Goal: Transaction & Acquisition: Purchase product/service

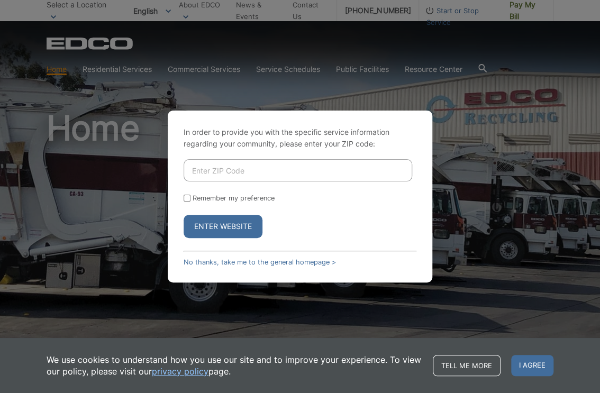
click at [199, 172] on input "Enter ZIP Code" at bounding box center [298, 170] width 228 height 22
click at [209, 172] on input "92024" at bounding box center [298, 170] width 228 height 22
type input "92024"
click at [187, 201] on input "Remember my preference" at bounding box center [187, 198] width 7 height 7
click at [185, 195] on input "Remember my preference" at bounding box center [187, 198] width 7 height 7
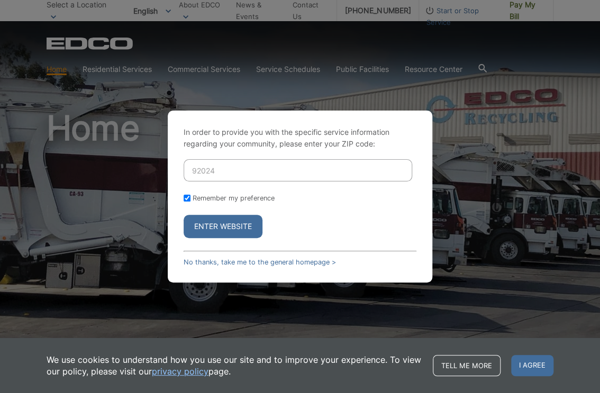
checkbox input "false"
click at [230, 223] on button "Enter Website" at bounding box center [223, 226] width 79 height 23
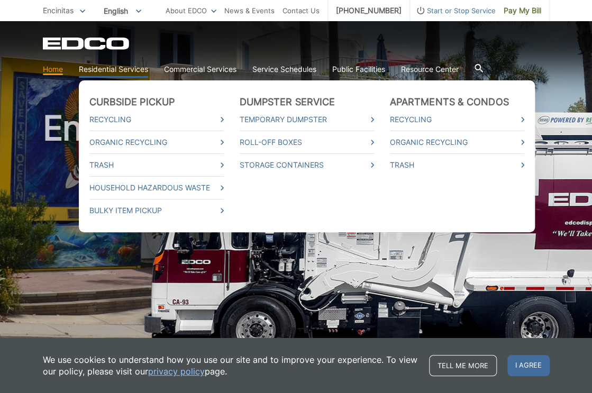
click at [123, 69] on link "Residential Services" at bounding box center [113, 69] width 69 height 12
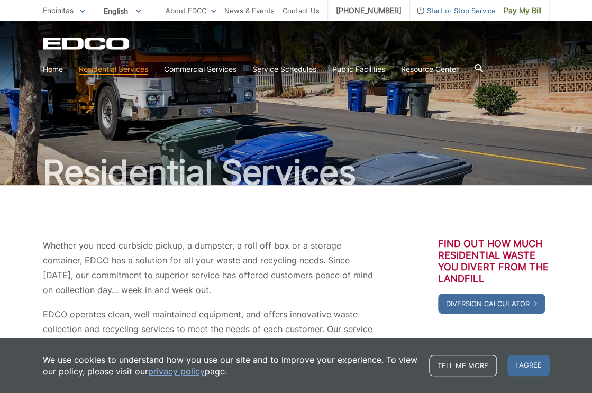
click at [482, 70] on icon at bounding box center [478, 68] width 8 height 8
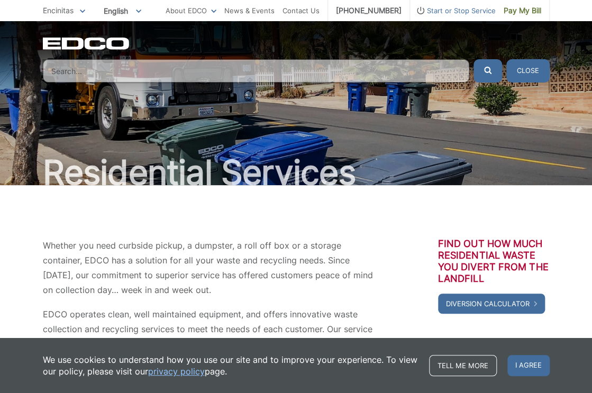
click at [125, 74] on input "Search" at bounding box center [256, 70] width 426 height 23
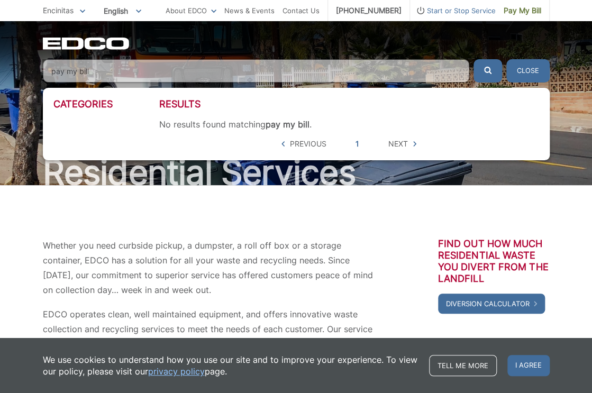
type input "pay my bill"
click at [473, 59] on button "submit" at bounding box center [487, 70] width 29 height 23
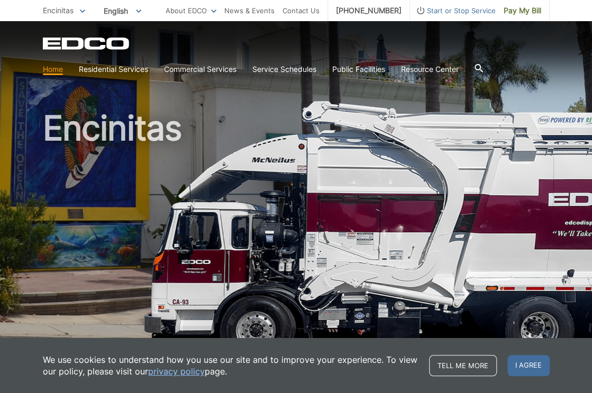
click at [56, 68] on link "Home" at bounding box center [53, 69] width 20 height 12
click at [53, 71] on link "Home" at bounding box center [53, 69] width 20 height 12
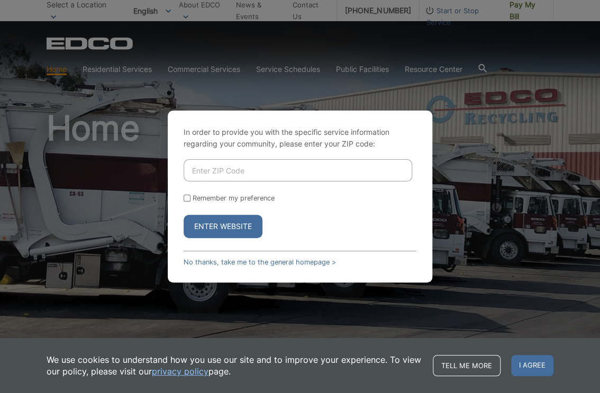
click at [196, 168] on input "Enter ZIP Code" at bounding box center [298, 170] width 228 height 22
type input "92024"
click at [184, 196] on input "Remember my preference" at bounding box center [187, 198] width 7 height 7
checkbox input "true"
click at [231, 224] on button "Enter Website" at bounding box center [223, 226] width 79 height 23
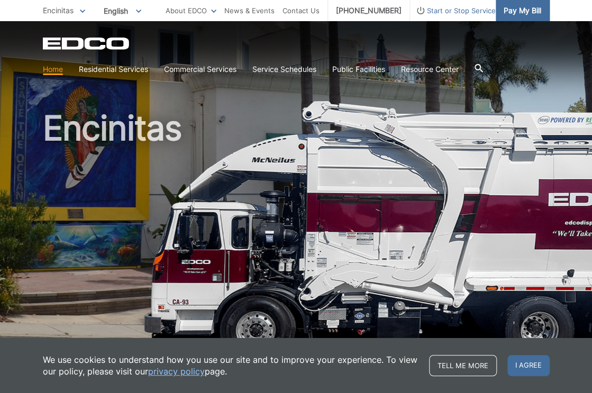
click at [529, 10] on span "Pay My Bill" at bounding box center [522, 11] width 38 height 12
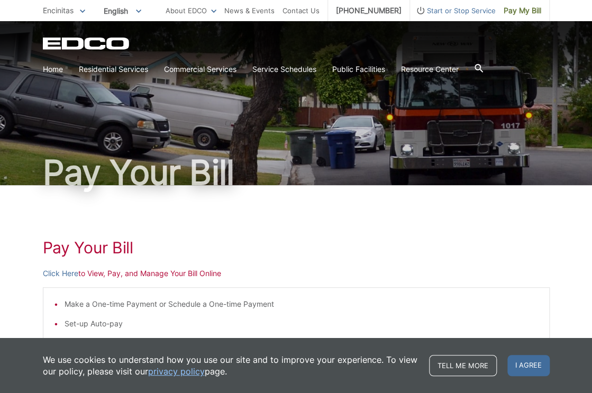
click at [116, 274] on p "Click Here to View, Pay, and Manage Your Bill Online" at bounding box center [296, 274] width 507 height 12
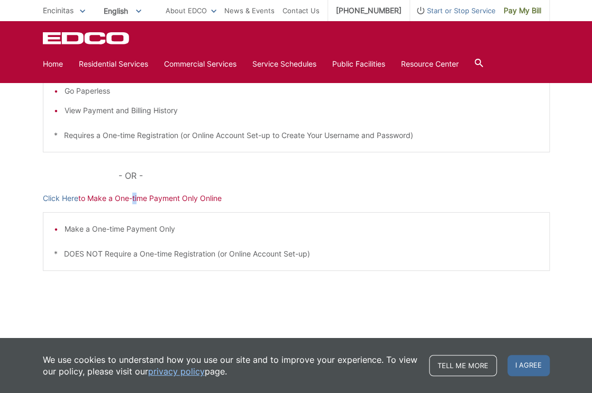
click at [136, 197] on p "Click Here to Make a One-time Payment Only Online" at bounding box center [296, 199] width 507 height 12
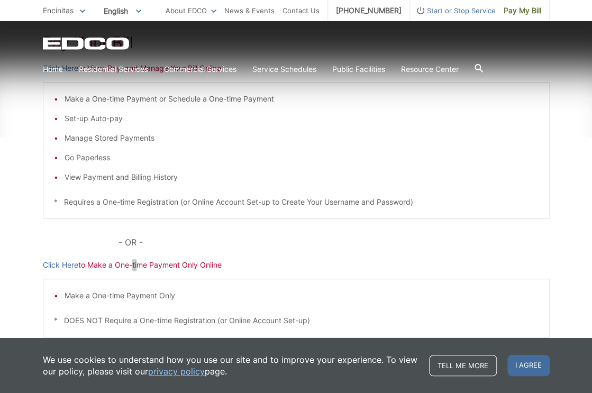
scroll to position [219, 0]
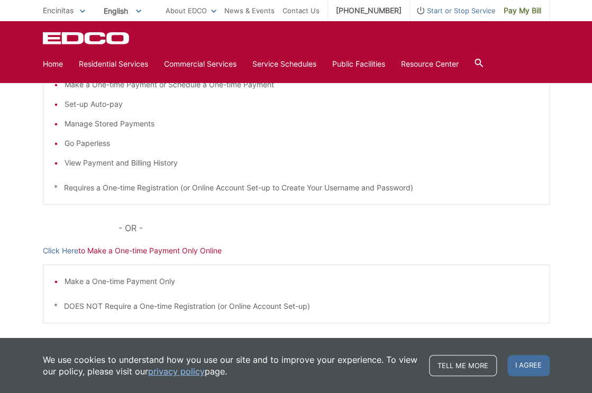
click at [508, 269] on div "Make a One-time Payment Only * DOES NOT Require a One-time Registration (or Onl…" at bounding box center [296, 293] width 507 height 59
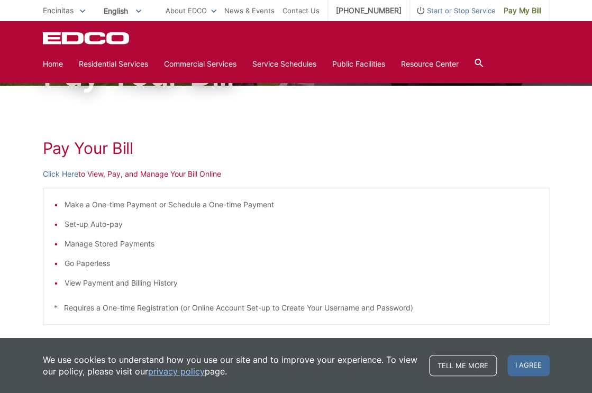
scroll to position [0, 0]
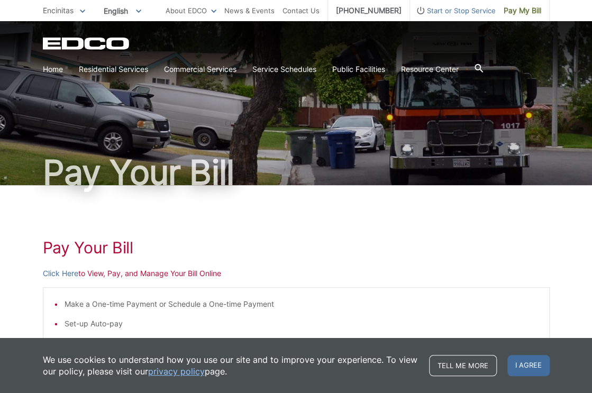
click at [387, 118] on div "Pay Your Bill" at bounding box center [296, 103] width 507 height 164
click at [390, 118] on div "Pay Your Bill" at bounding box center [296, 103] width 507 height 164
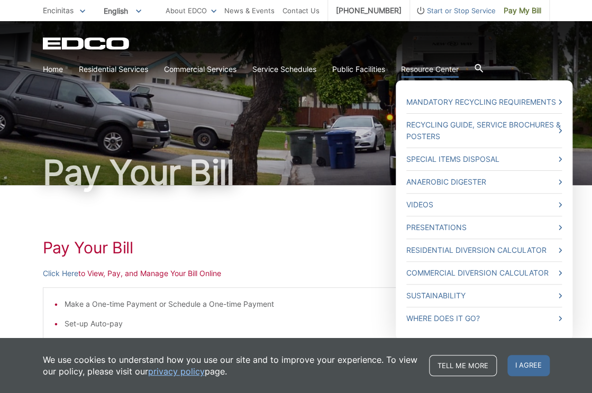
click at [440, 68] on link "Resource Center" at bounding box center [430, 69] width 58 height 12
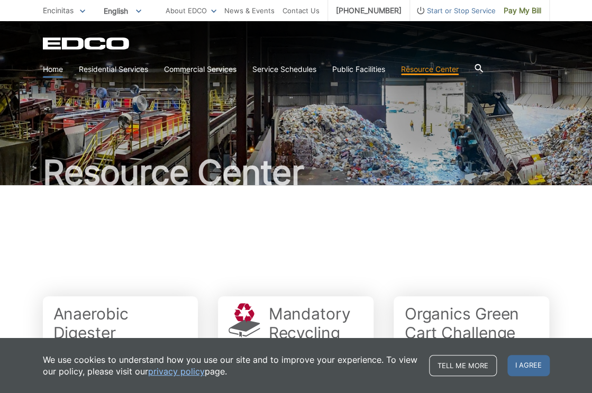
click at [53, 67] on link "Home" at bounding box center [53, 69] width 20 height 12
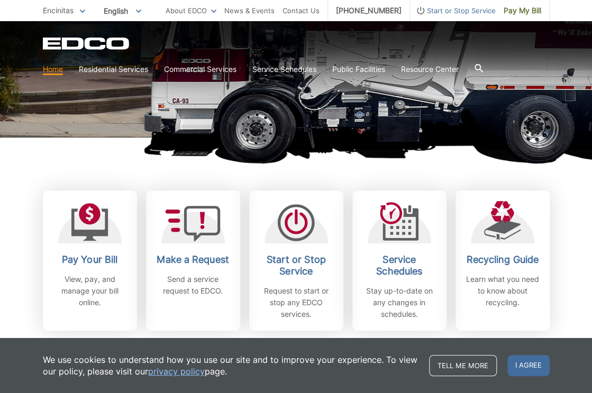
scroll to position [212, 0]
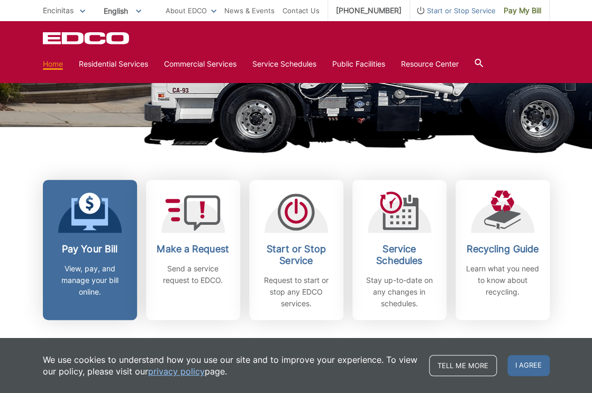
click at [87, 254] on h2 "Pay Your Bill" at bounding box center [90, 249] width 78 height 12
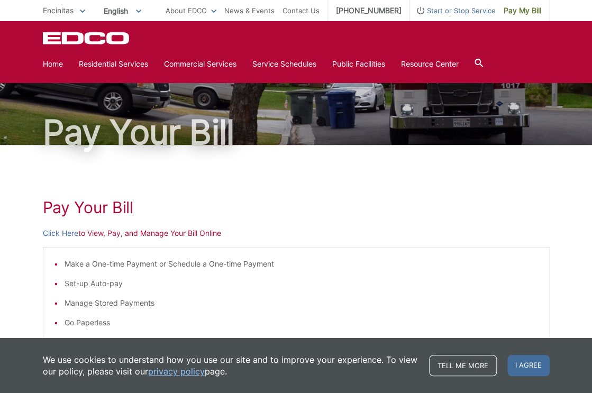
scroll to position [36, 0]
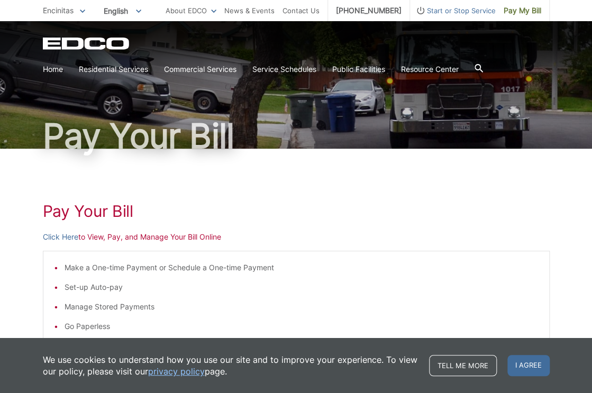
click at [388, 79] on section "Home Residential Services Curbside Pickup Recycling Organic Recycling Trash Hou…" at bounding box center [296, 69] width 507 height 20
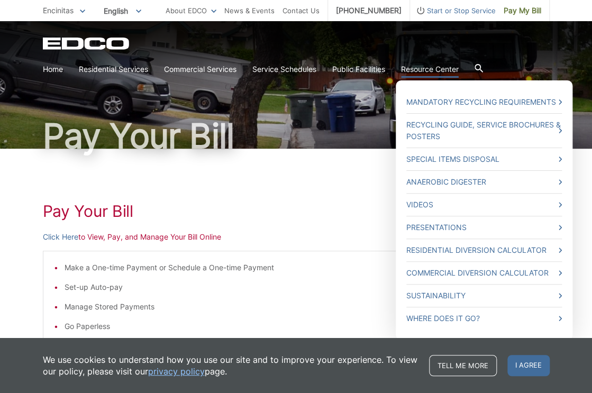
click at [441, 68] on link "Resource Center" at bounding box center [430, 69] width 58 height 12
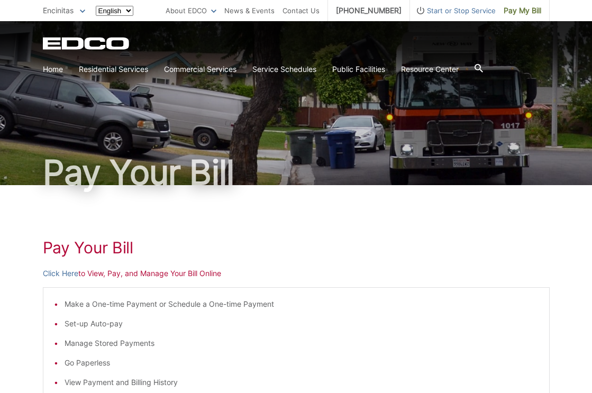
scroll to position [36, 0]
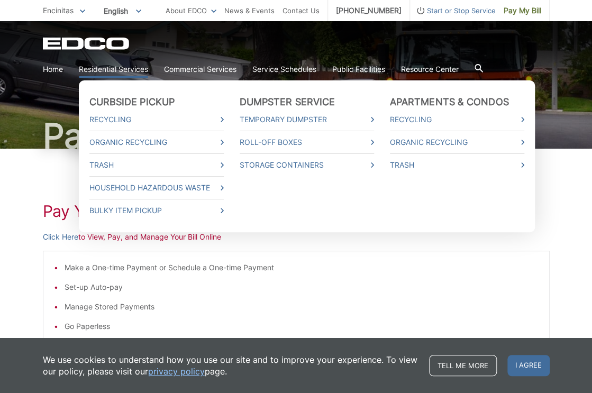
click at [109, 69] on link "Residential Services" at bounding box center [113, 69] width 69 height 12
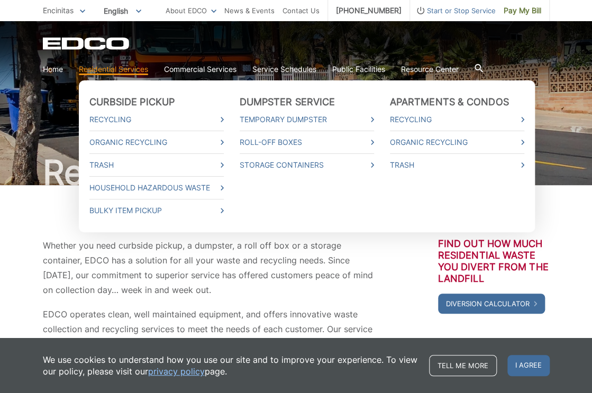
click at [109, 68] on link "Residential Services" at bounding box center [113, 69] width 69 height 12
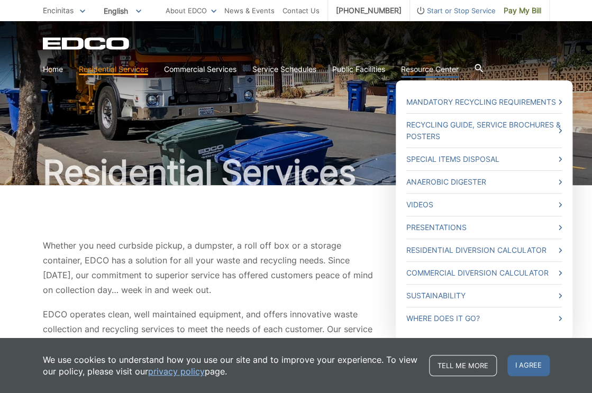
click at [459, 68] on link "Resource Center" at bounding box center [430, 69] width 58 height 12
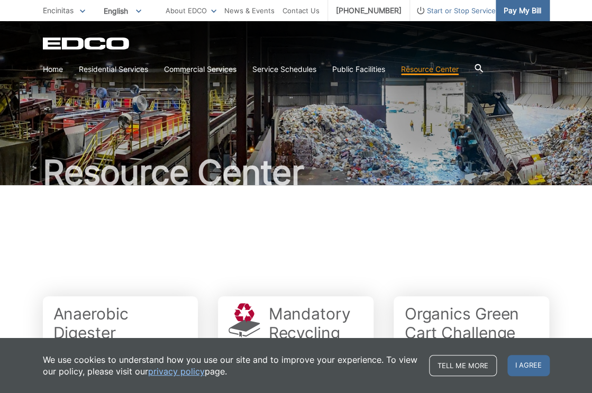
click at [534, 11] on span "Pay My Bill" at bounding box center [522, 11] width 38 height 12
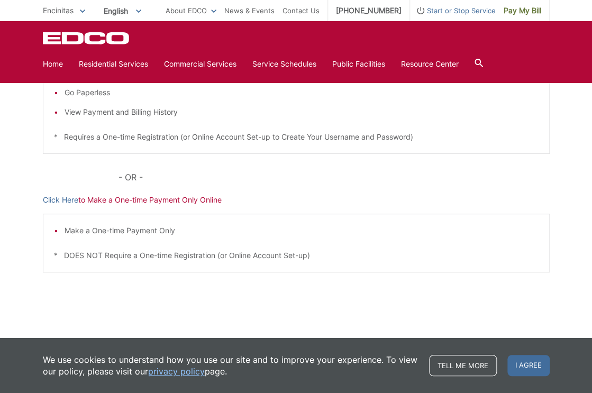
scroll to position [272, 0]
click at [223, 198] on p "Click Here to Make a One-time Payment Only Online" at bounding box center [296, 199] width 507 height 12
click at [449, 232] on li "Make a One-time Payment Only" at bounding box center [302, 229] width 474 height 12
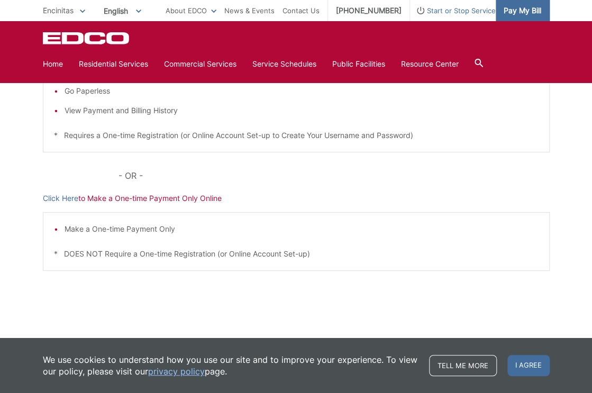
click at [516, 7] on span "Pay My Bill" at bounding box center [522, 11] width 38 height 12
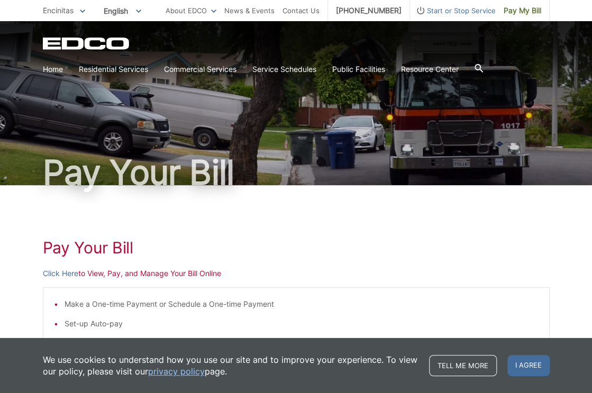
scroll to position [272, 0]
